Goal: Information Seeking & Learning: Learn about a topic

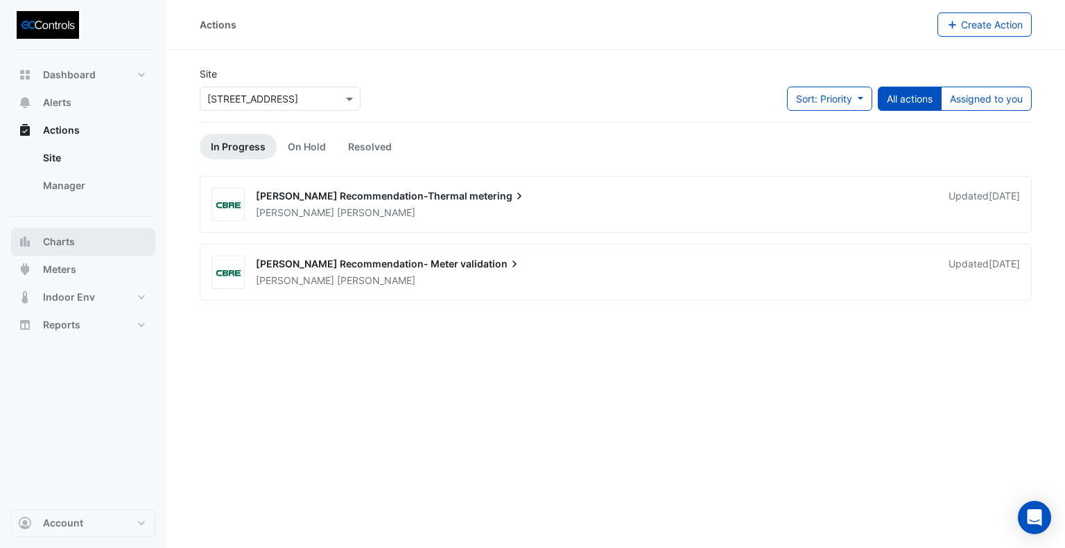
click at [52, 243] on span "Charts" at bounding box center [59, 242] width 32 height 14
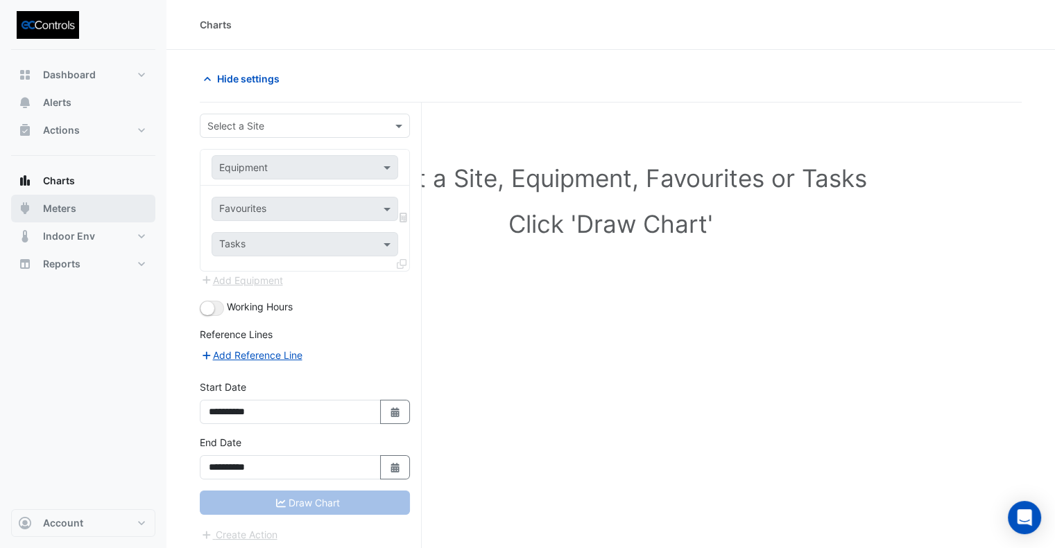
drag, startPoint x: 50, startPoint y: 208, endPoint x: 193, endPoint y: 169, distance: 148.9
click at [51, 208] on span "Meters" at bounding box center [59, 209] width 33 height 14
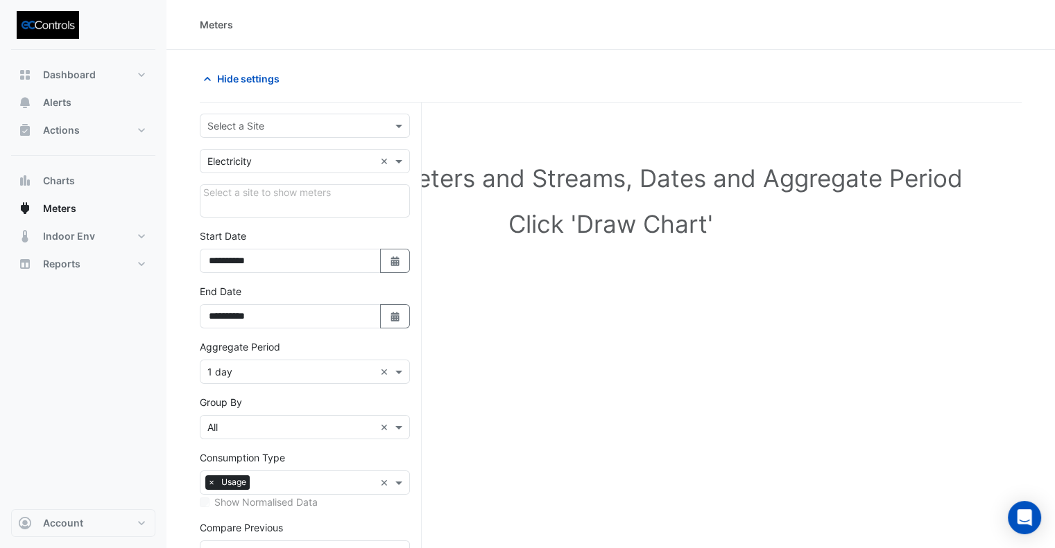
click at [312, 121] on input "text" at bounding box center [290, 126] width 167 height 15
click at [279, 153] on span "[STREET_ADDRESS]" at bounding box center [256, 155] width 91 height 12
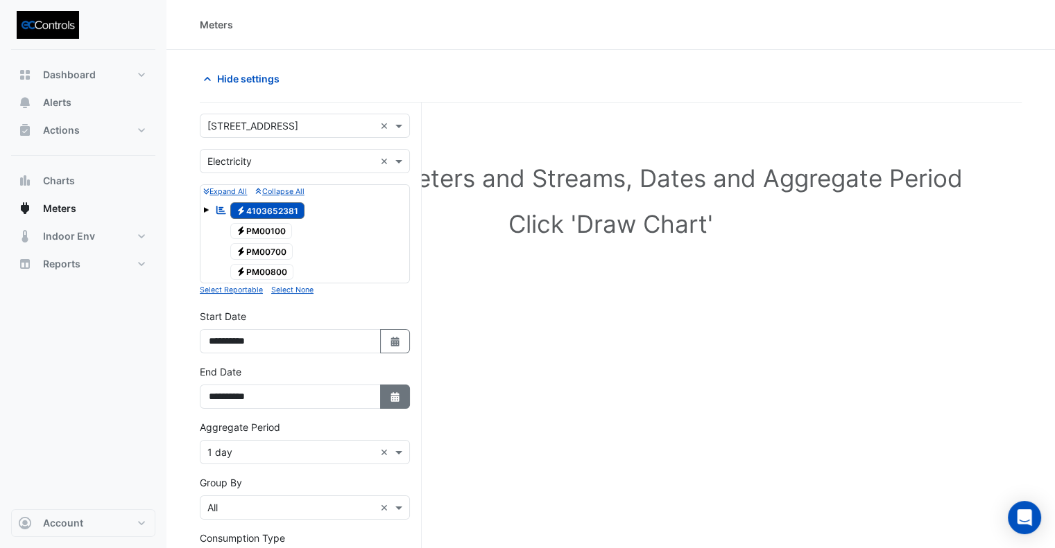
click at [402, 397] on button "Select Date" at bounding box center [395, 397] width 31 height 24
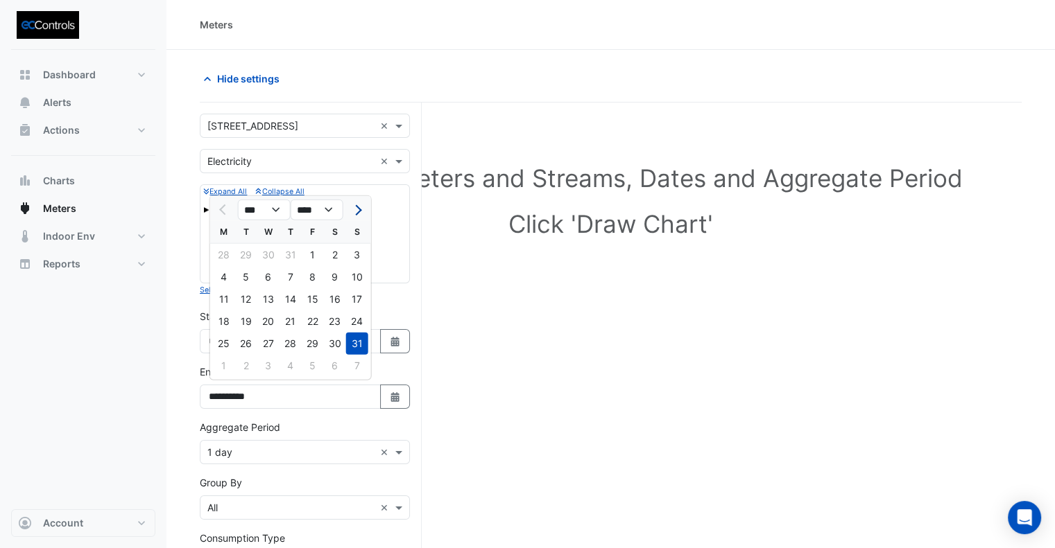
click at [349, 216] on button "Next month" at bounding box center [357, 210] width 17 height 22
select select "*"
click at [227, 254] on div "1" at bounding box center [224, 255] width 22 height 22
type input "**********"
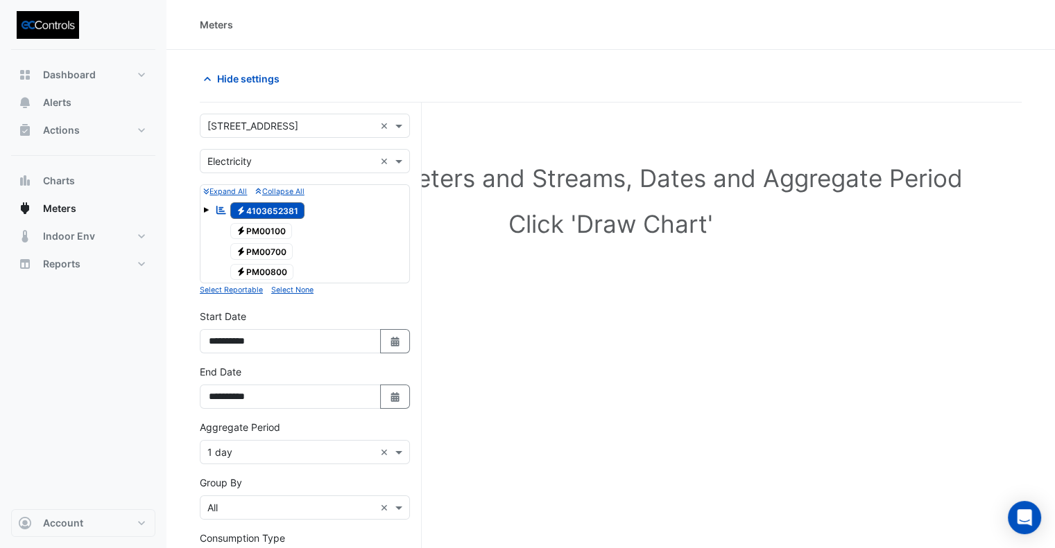
scroll to position [189, 0]
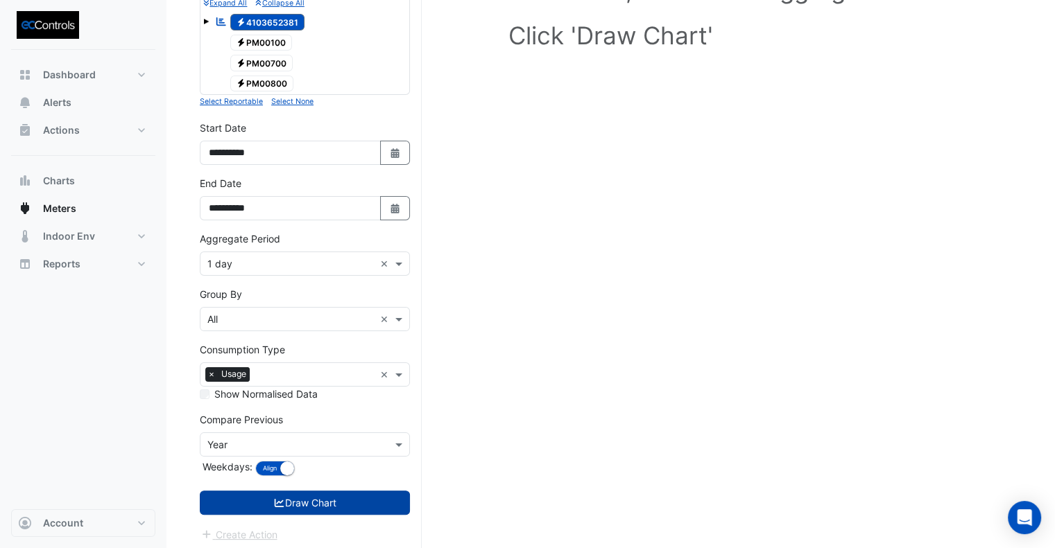
click at [327, 501] on button "Draw Chart" at bounding box center [305, 503] width 210 height 24
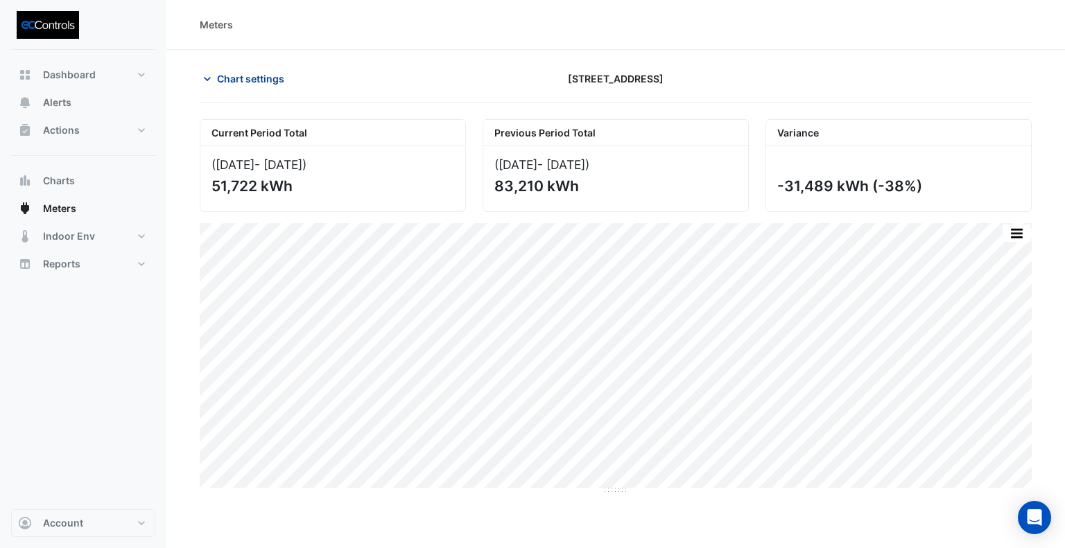
click at [256, 83] on span "Chart settings" at bounding box center [250, 78] width 67 height 15
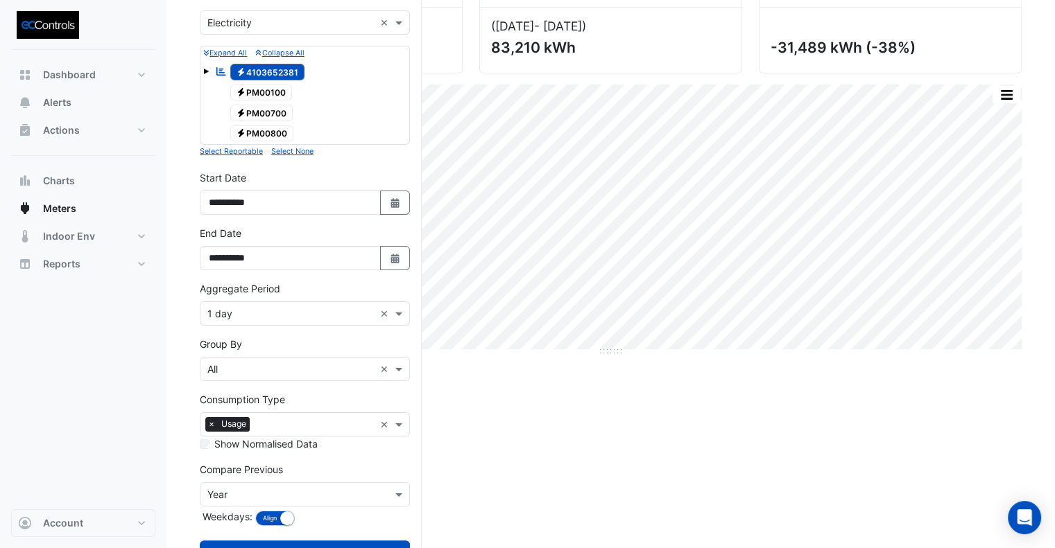
scroll to position [189, 0]
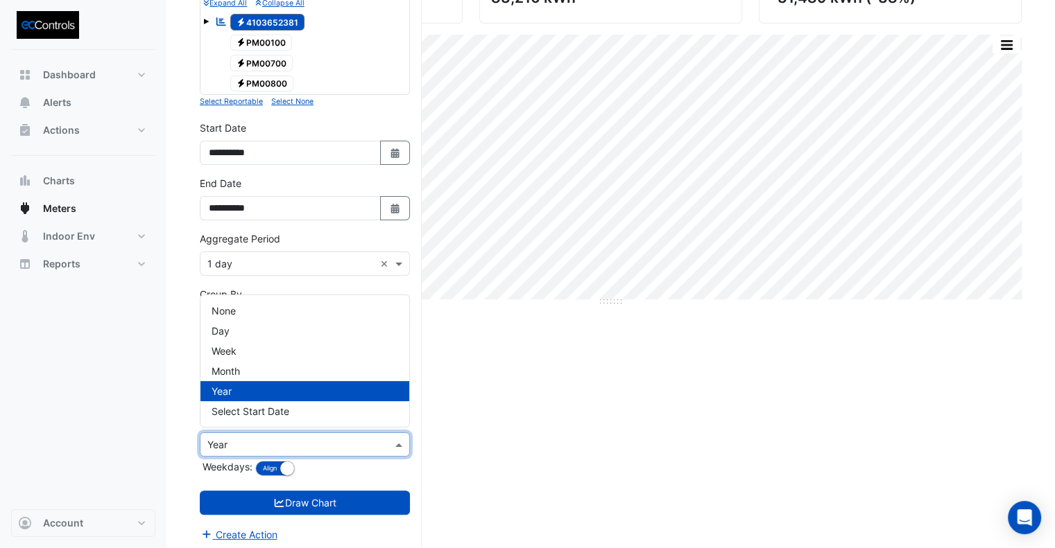
click at [338, 446] on input "text" at bounding box center [290, 445] width 167 height 15
click at [533, 449] on div "Current Period Total (01 Aug 25 - 01 Sep 25 ) 51,722 kWh Previous Period Total …" at bounding box center [611, 242] width 822 height 623
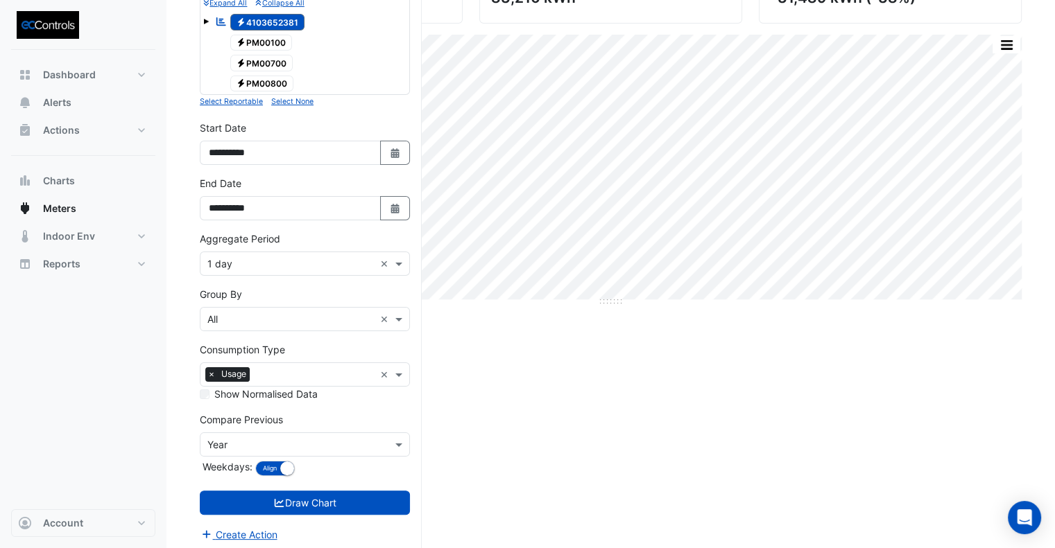
click at [399, 191] on div "**********" at bounding box center [305, 198] width 210 height 44
click at [401, 200] on button "Select Date" at bounding box center [395, 208] width 31 height 24
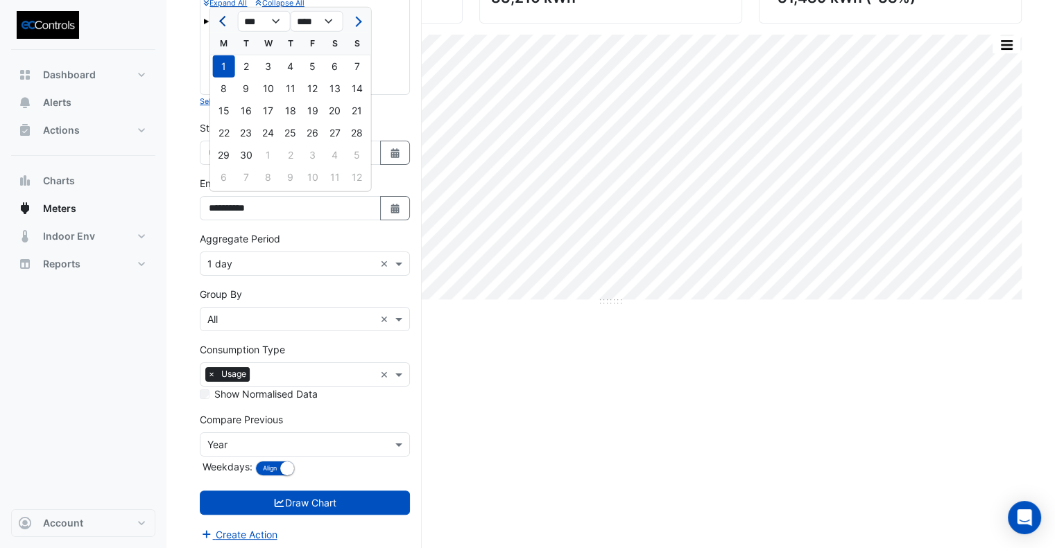
click at [222, 19] on span "Previous month" at bounding box center [224, 21] width 10 height 10
select select "*"
click at [334, 155] on div "30" at bounding box center [335, 155] width 22 height 22
type input "**********"
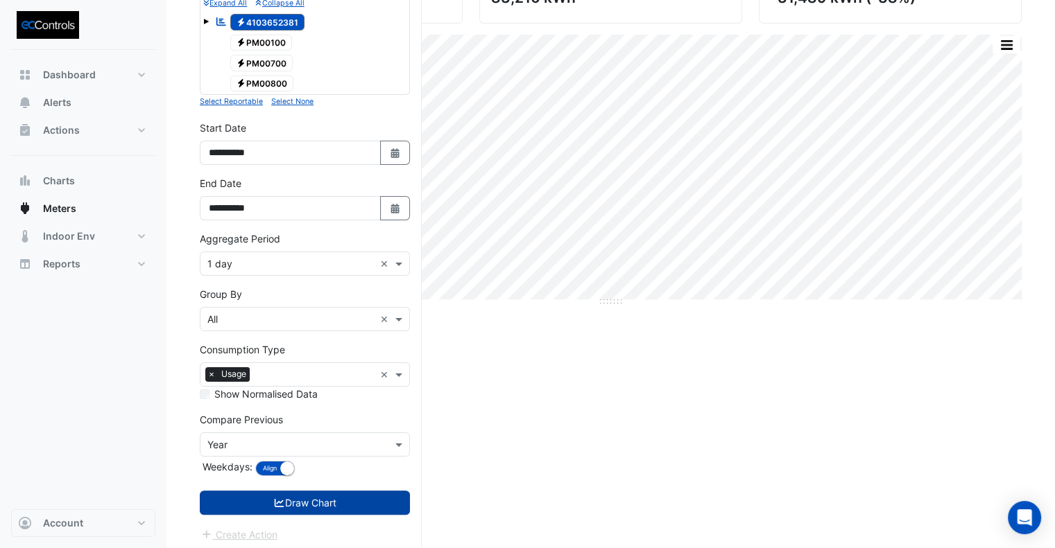
click at [326, 491] on button "Draw Chart" at bounding box center [305, 503] width 210 height 24
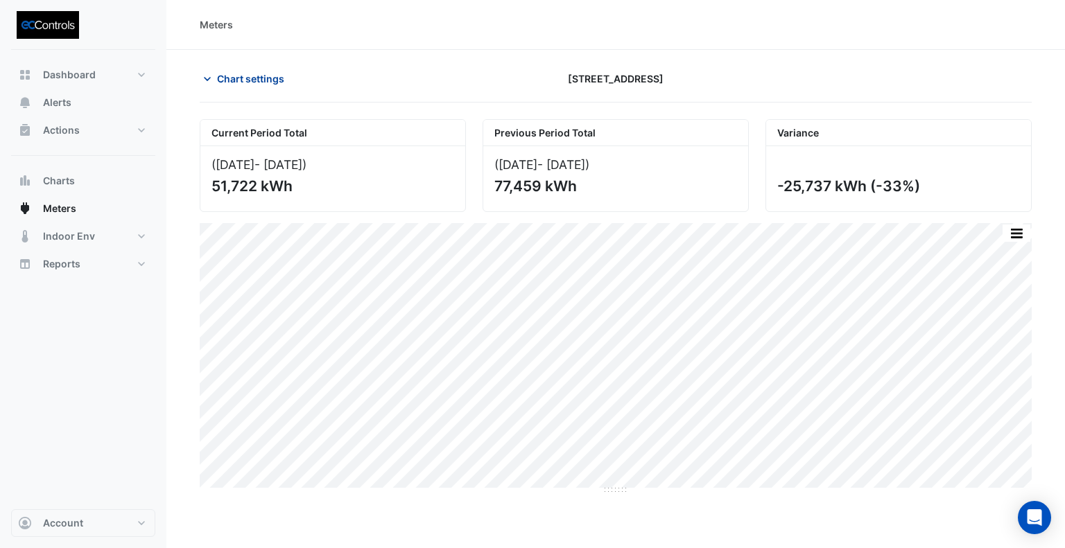
click at [252, 77] on span "Chart settings" at bounding box center [250, 78] width 67 height 15
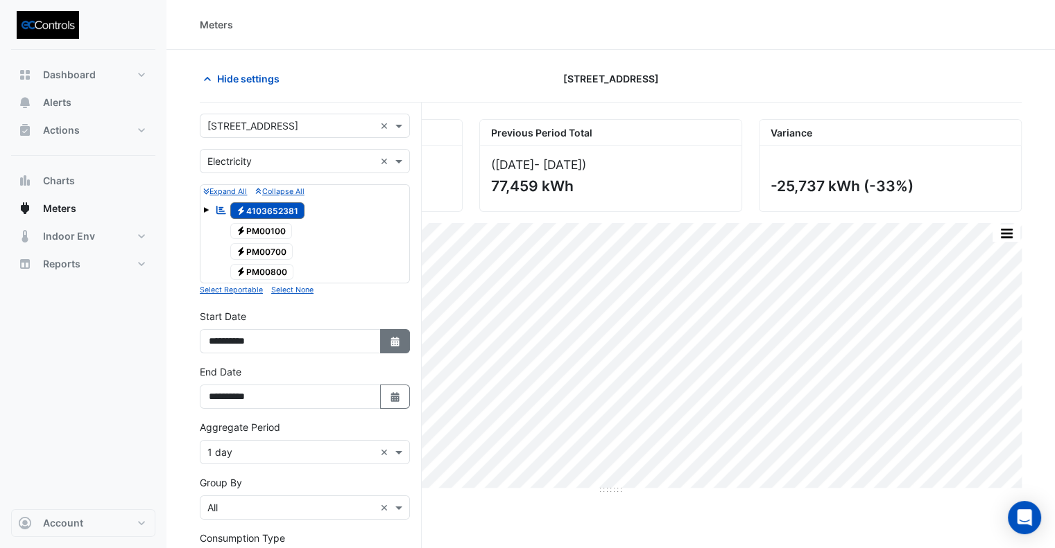
click at [391, 340] on icon "button" at bounding box center [394, 342] width 8 height 10
select select "*"
select select "****"
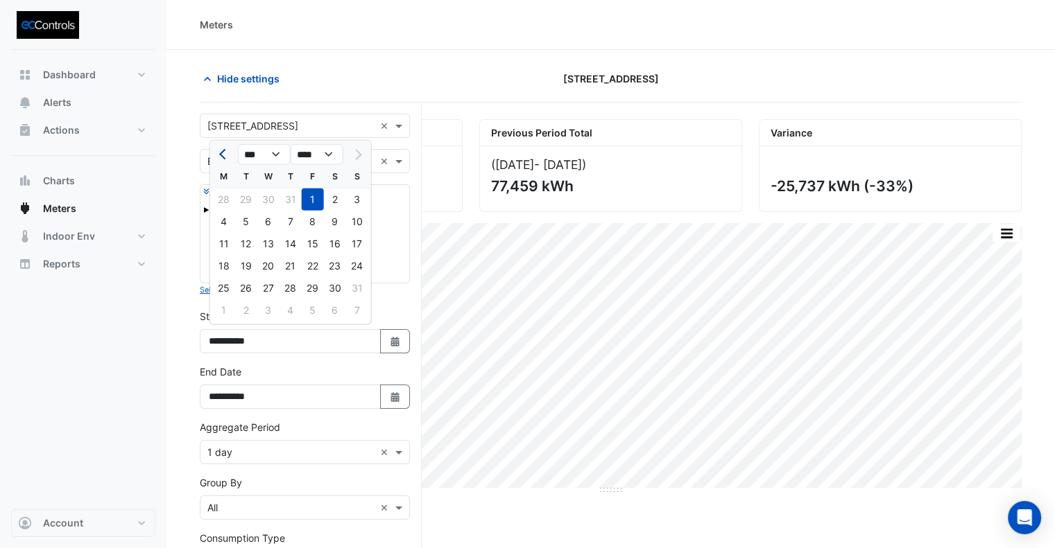
click at [214, 159] on div at bounding box center [224, 155] width 28 height 22
click at [224, 154] on span "Previous month" at bounding box center [224, 154] width 10 height 10
select select "*"
click at [247, 199] on div "1" at bounding box center [246, 200] width 22 height 22
type input "**********"
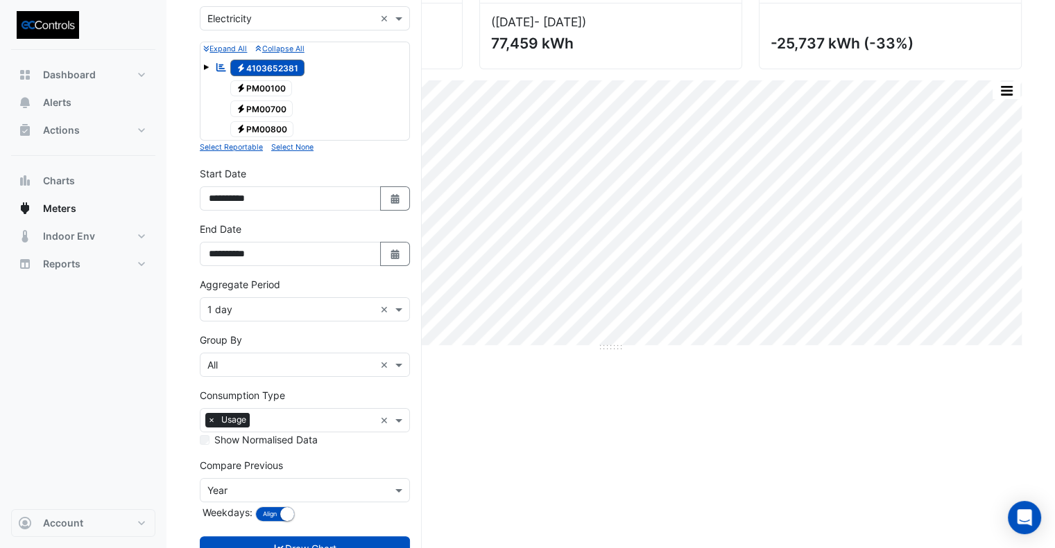
scroll to position [189, 0]
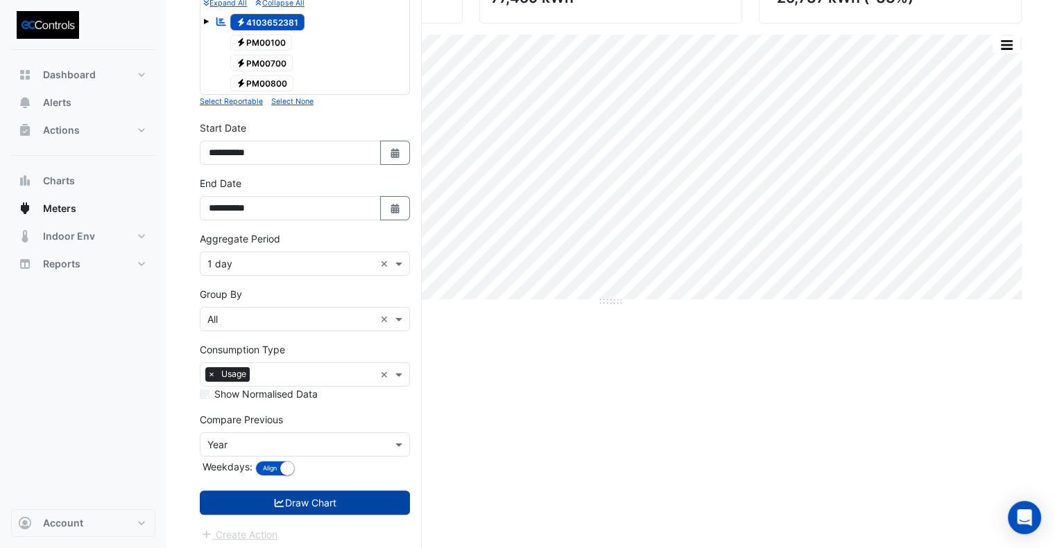
click at [322, 507] on button "Draw Chart" at bounding box center [305, 503] width 210 height 24
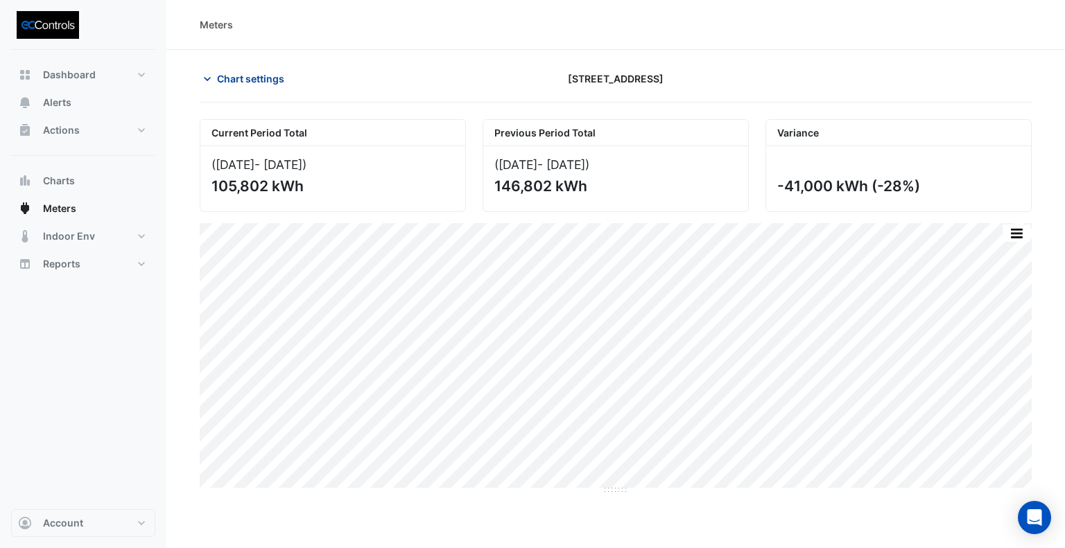
click at [268, 78] on span "Chart settings" at bounding box center [250, 78] width 67 height 15
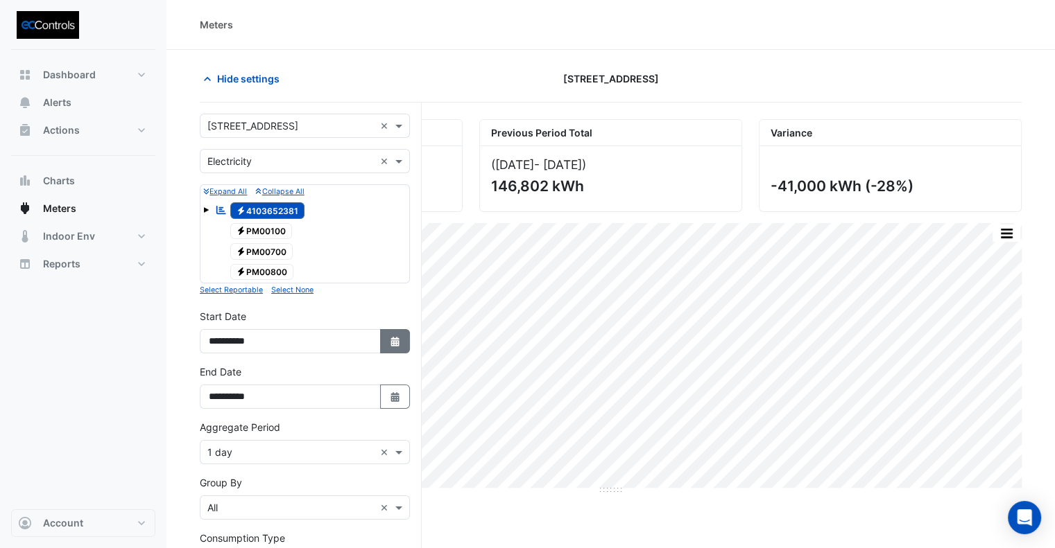
click at [401, 345] on button "Select Date" at bounding box center [395, 341] width 31 height 24
select select "*"
select select "****"
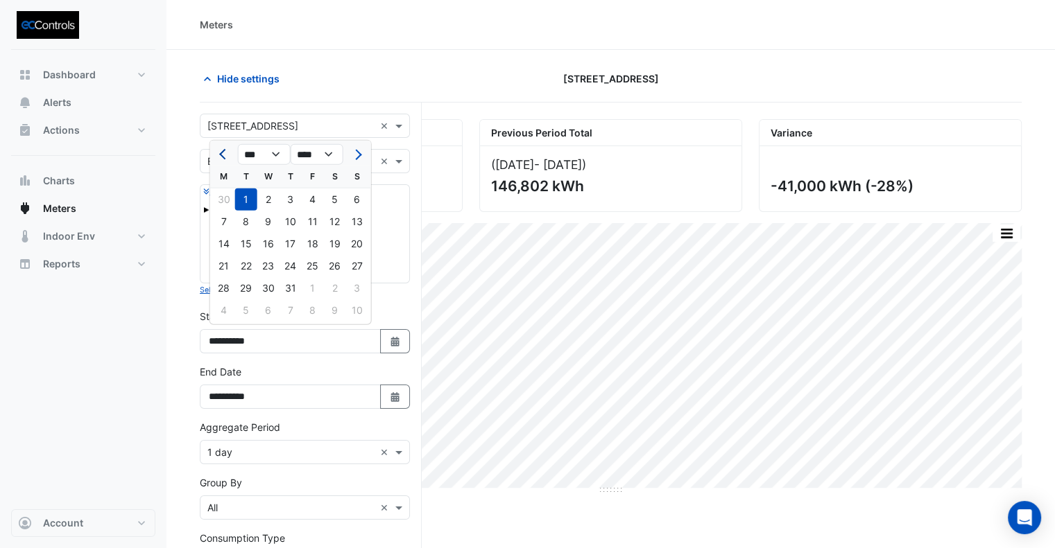
click at [217, 153] on button "Previous month" at bounding box center [224, 155] width 17 height 22
select select "*"
click at [360, 201] on div "1" at bounding box center [357, 200] width 22 height 22
type input "**********"
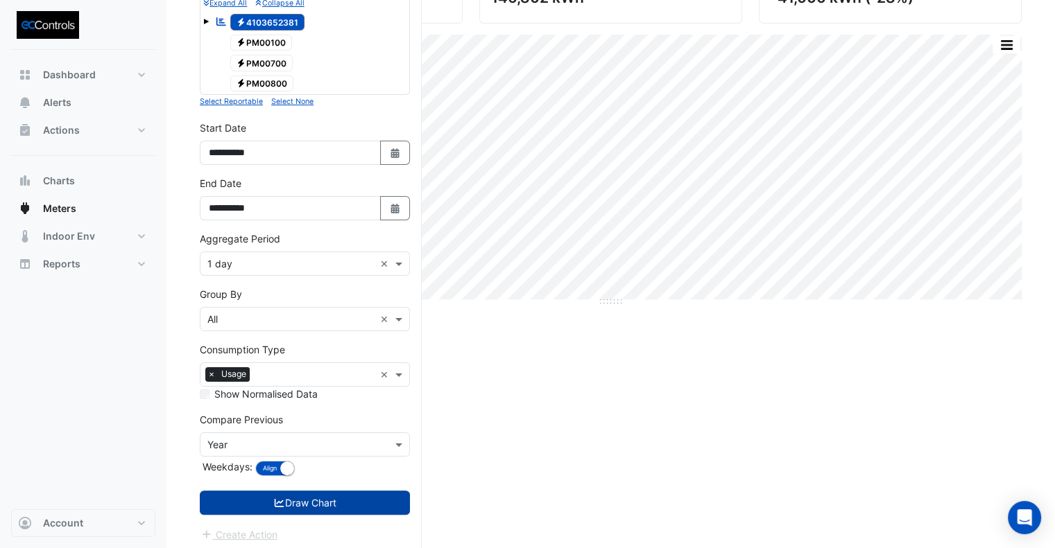
click at [347, 499] on button "Draw Chart" at bounding box center [305, 503] width 210 height 24
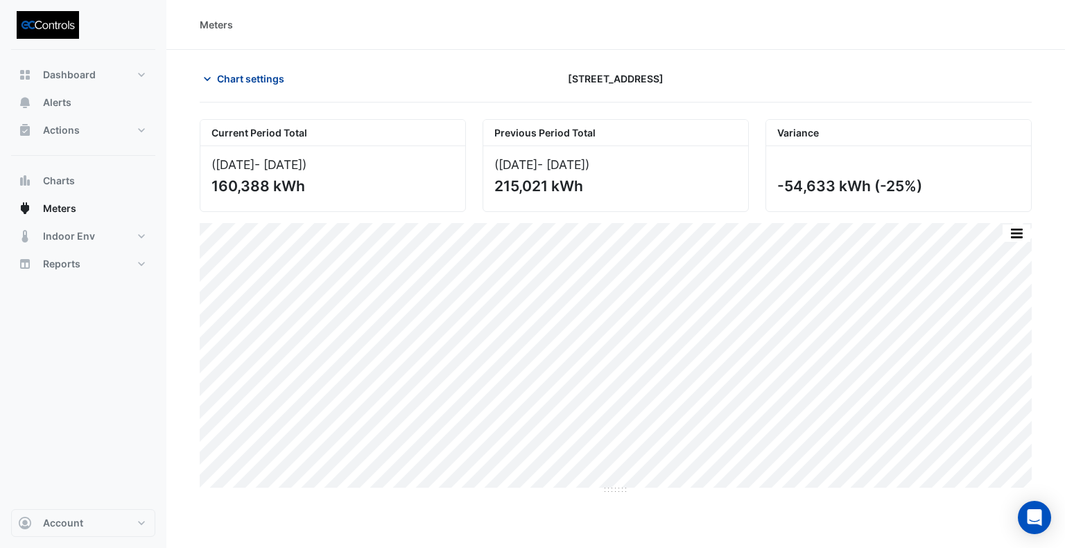
click at [241, 80] on span "Chart settings" at bounding box center [250, 78] width 67 height 15
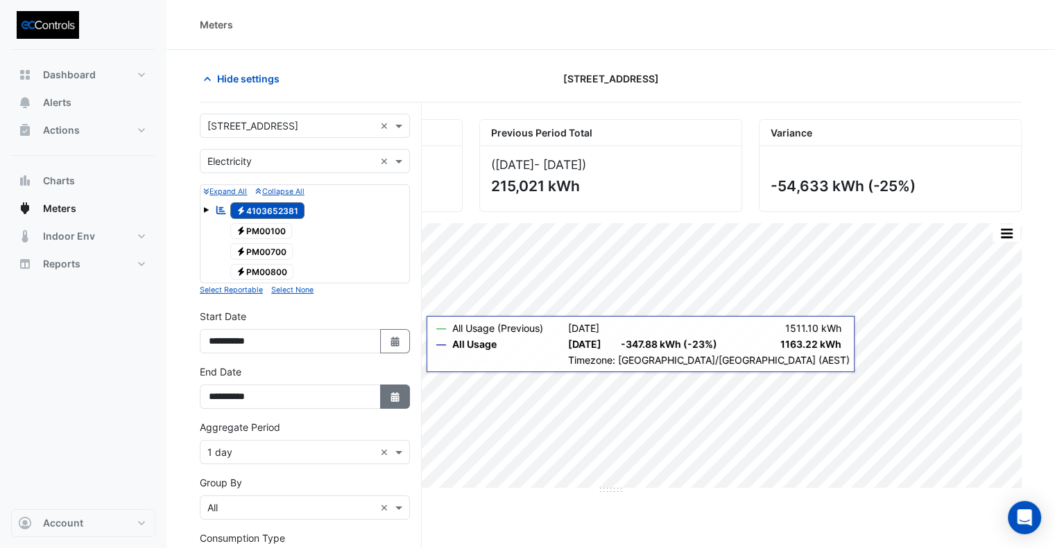
click at [399, 391] on fa-icon "Select Date" at bounding box center [395, 397] width 12 height 12
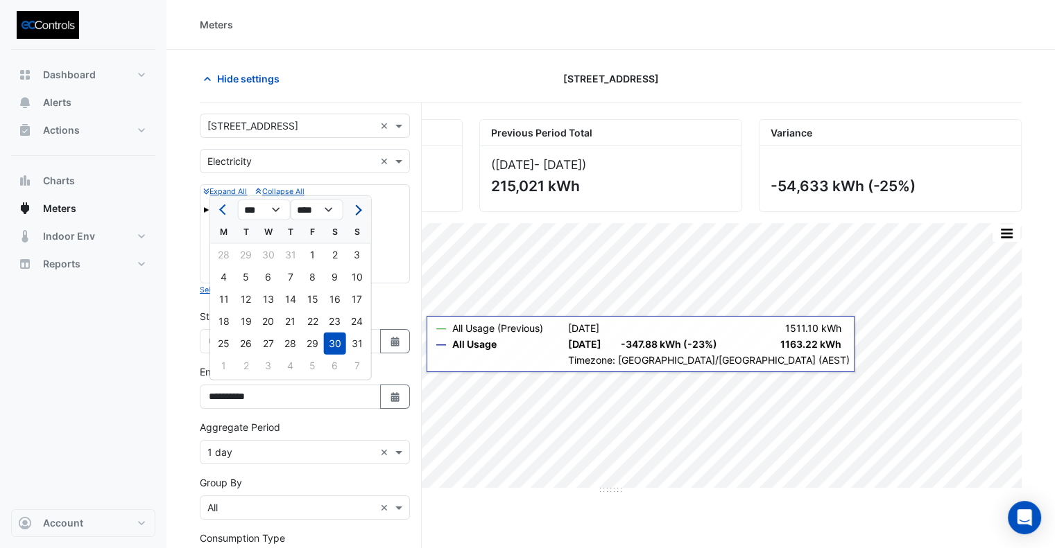
click at [356, 208] on span "Next month" at bounding box center [356, 210] width 10 height 10
select select "*"
click at [355, 275] on div "14" at bounding box center [357, 277] width 22 height 22
type input "**********"
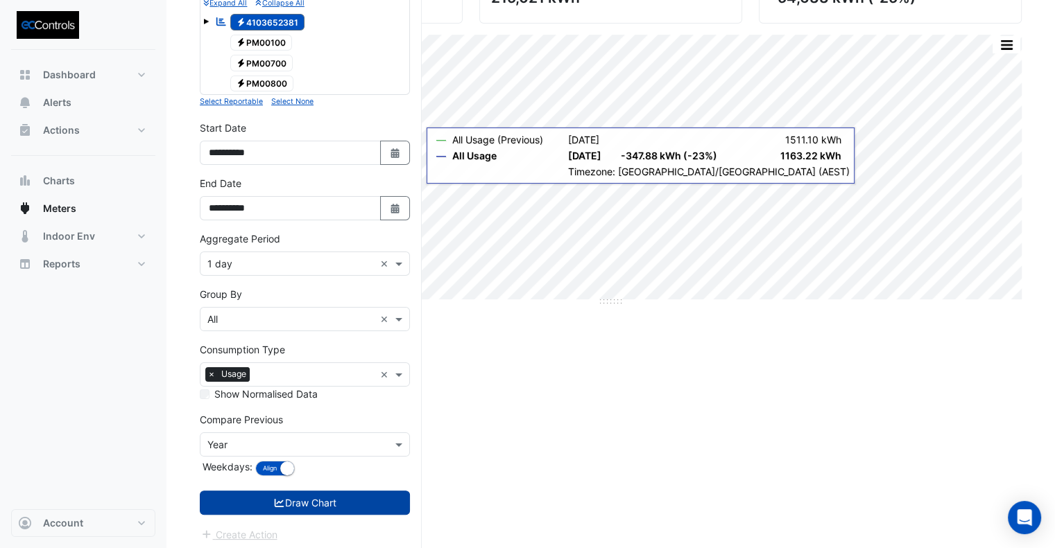
click at [356, 496] on button "Draw Chart" at bounding box center [305, 503] width 210 height 24
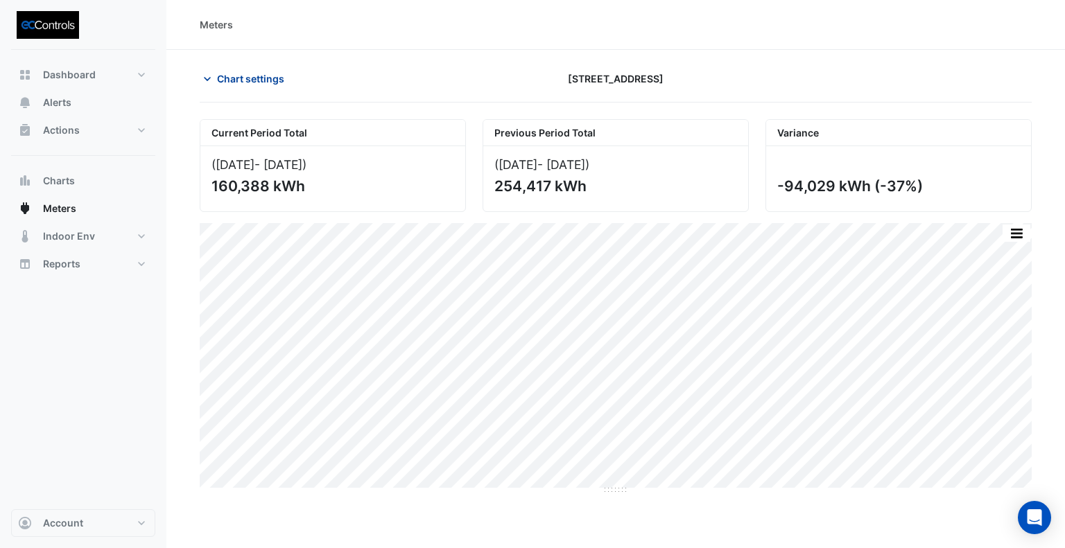
click at [273, 78] on span "Chart settings" at bounding box center [250, 78] width 67 height 15
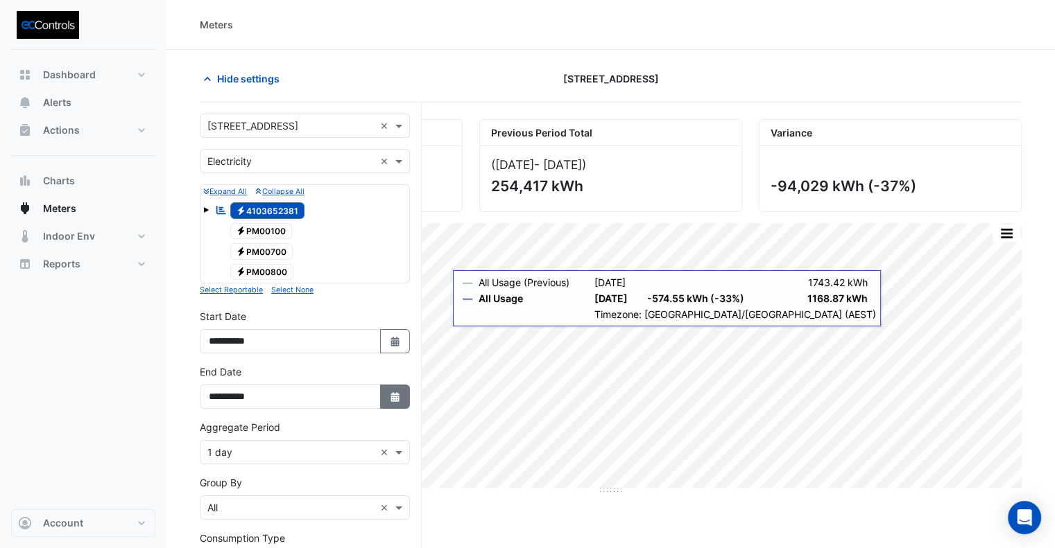
click at [392, 401] on button "Select Date" at bounding box center [395, 397] width 31 height 24
select select "*"
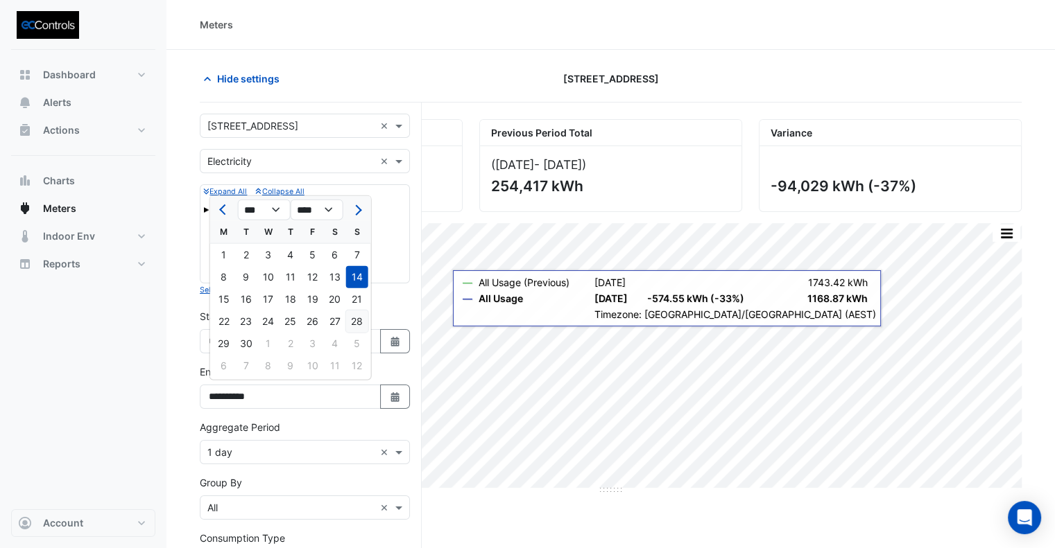
click at [360, 316] on div "28" at bounding box center [357, 322] width 22 height 22
type input "**********"
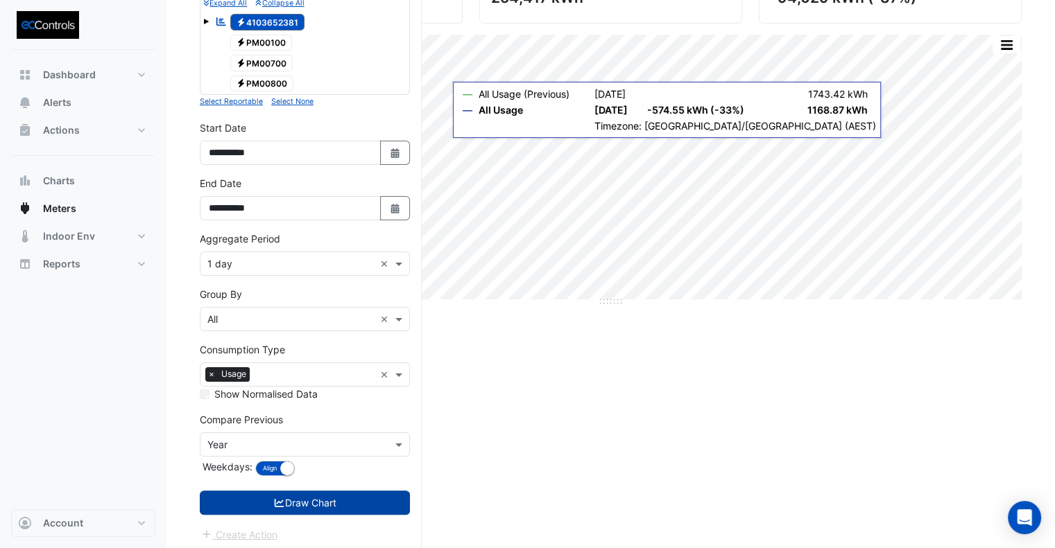
click at [352, 501] on button "Draw Chart" at bounding box center [305, 503] width 210 height 24
